Goal: Navigation & Orientation: Find specific page/section

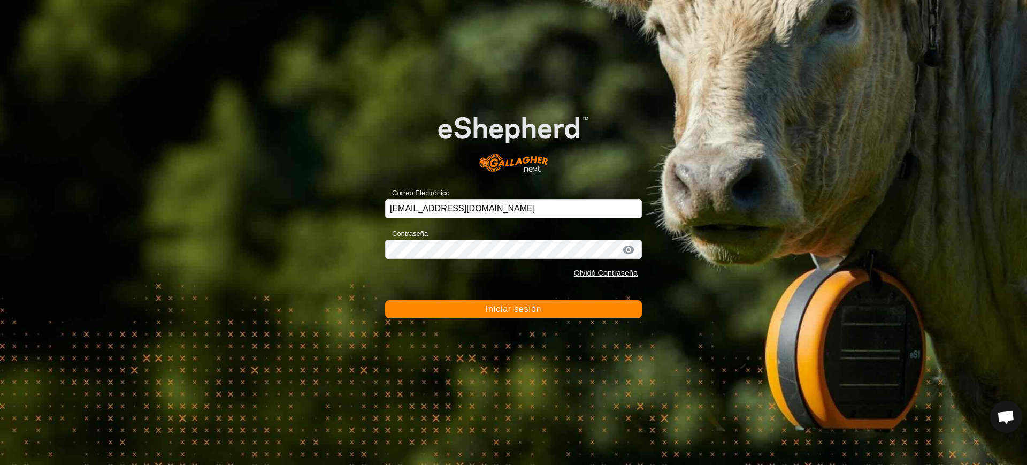
click at [534, 311] on font "Iniciar sesión" at bounding box center [514, 308] width 56 height 9
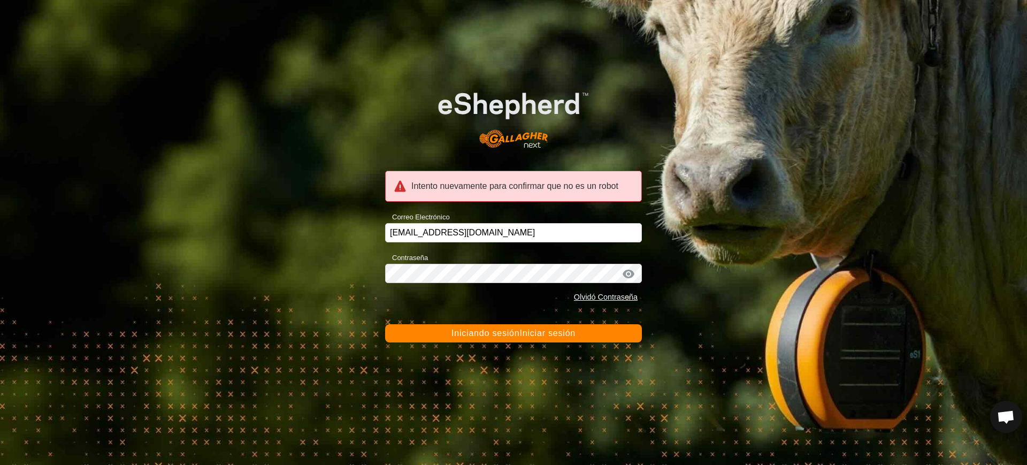
click at [531, 329] on font "Iniciar sesión" at bounding box center [547, 332] width 56 height 9
click at [457, 333] on font "Iniciando sesión" at bounding box center [451, 332] width 68 height 9
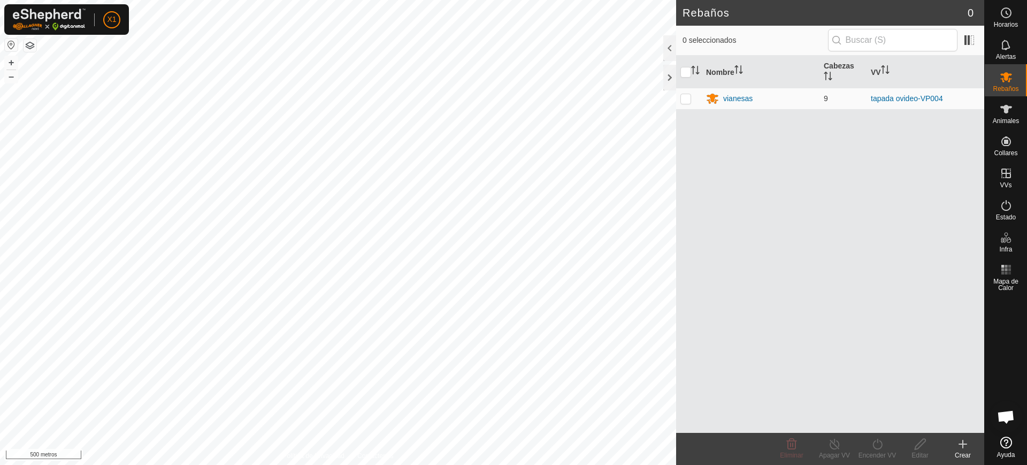
click at [6, 42] on button "button" at bounding box center [11, 45] width 13 height 13
click at [10, 45] on button "button" at bounding box center [11, 45] width 13 height 13
click at [11, 46] on button "button" at bounding box center [11, 45] width 13 height 13
